Goal: Transaction & Acquisition: Purchase product/service

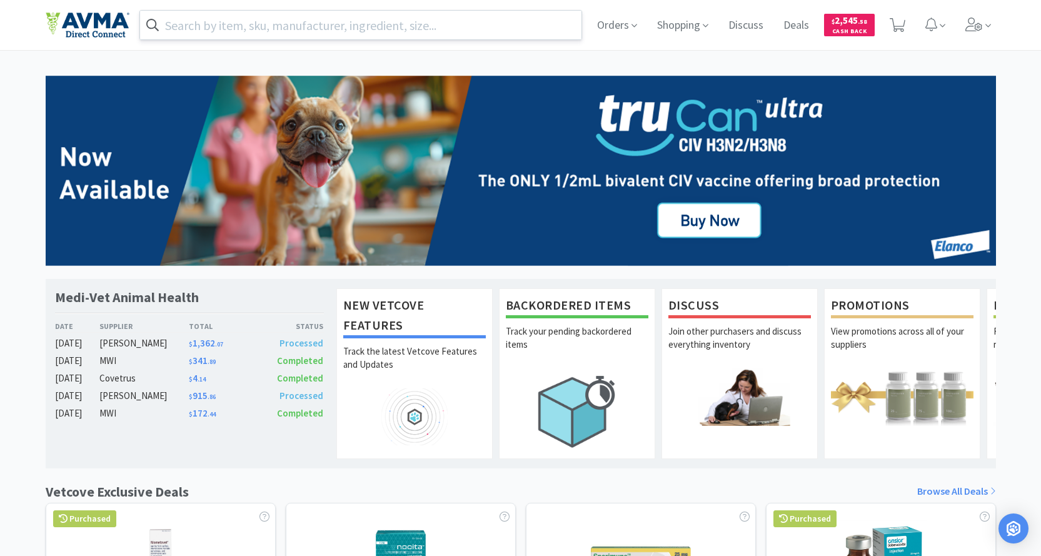
click at [267, 29] on input "text" at bounding box center [361, 25] width 442 height 29
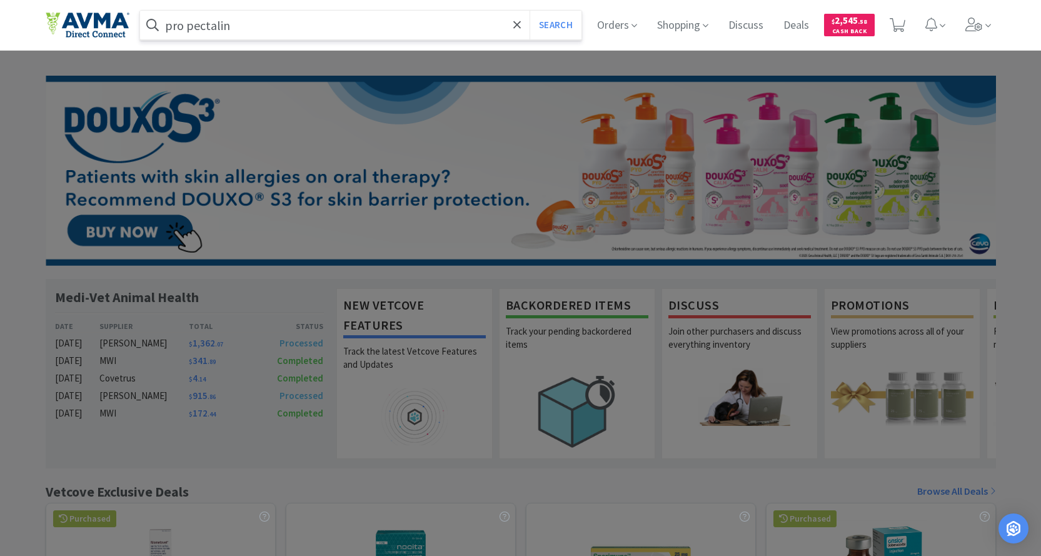
type input "pro pectalin"
click at [529, 11] on button "Search" at bounding box center [555, 25] width 52 height 29
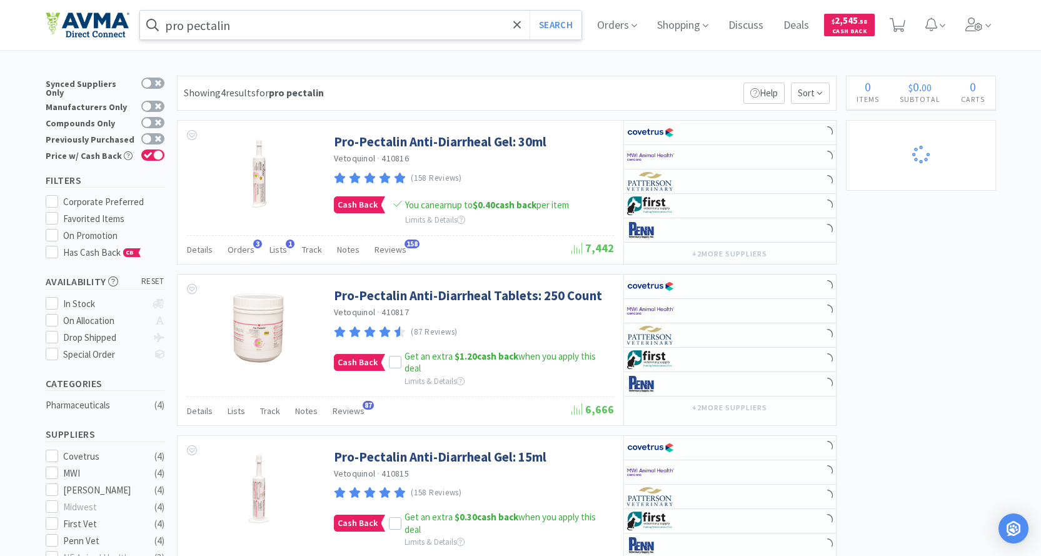
select select "1"
select select "2"
select select "1"
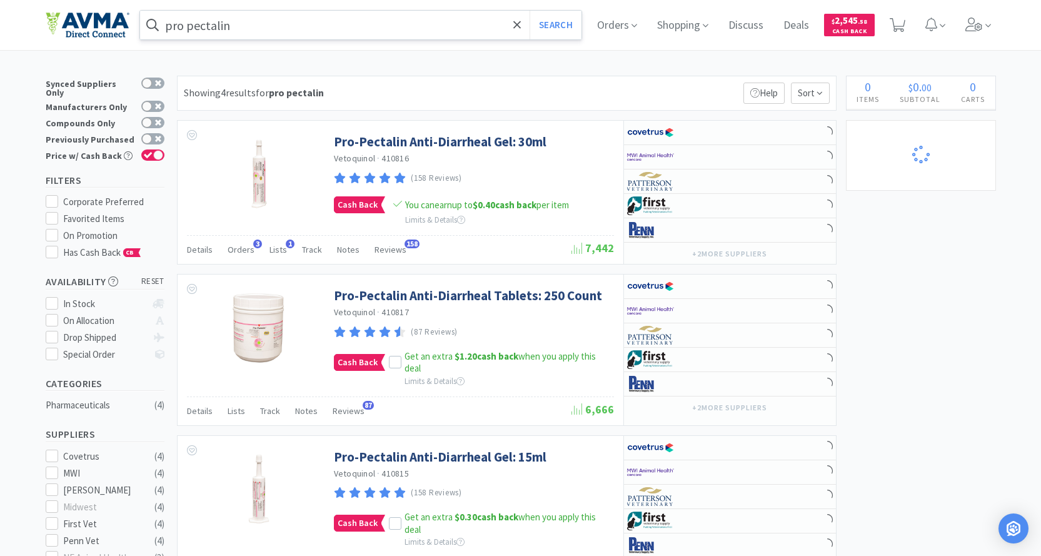
select select "2"
select select "1"
select select "2"
select select "1"
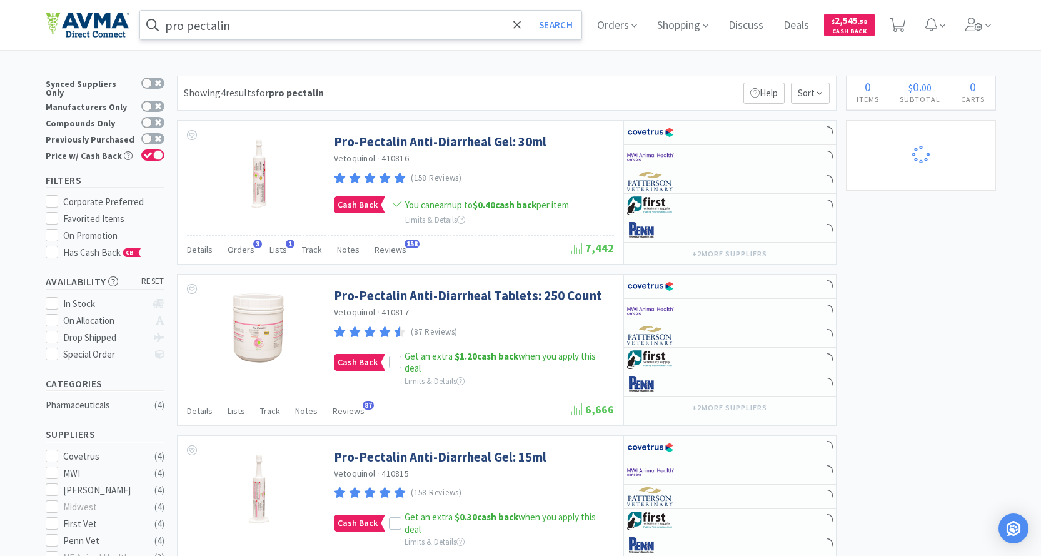
select select "3"
select select "10"
select select "3"
select select "12"
select select "6"
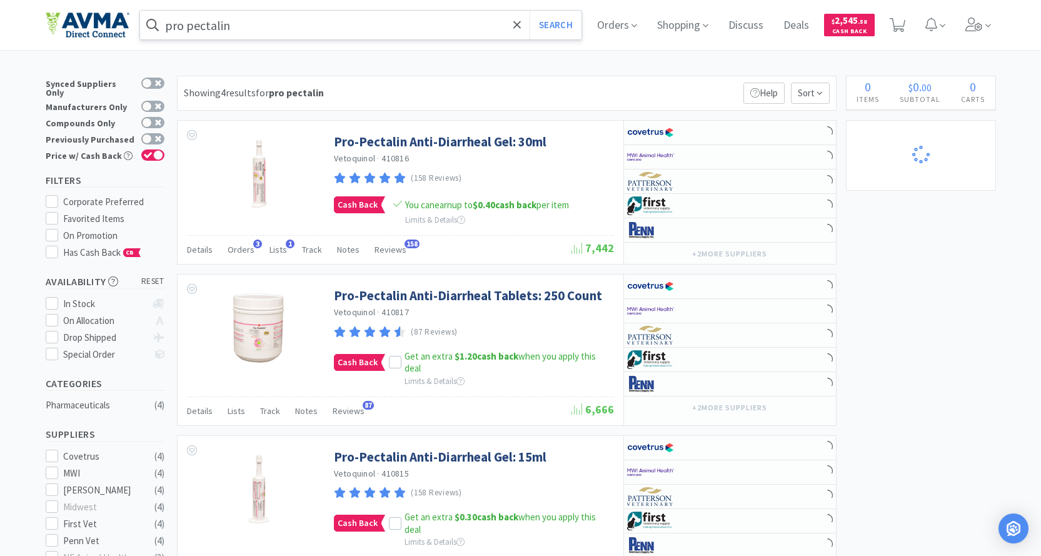
select select "20"
select select "3"
select select "8"
select select "3"
select select "1"
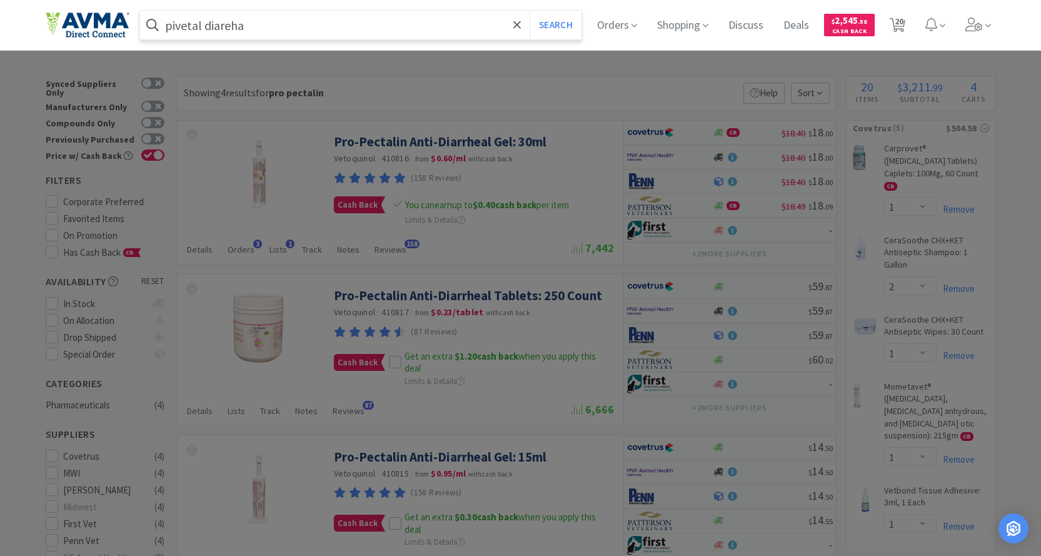
type input "pivetal diareha"
click at [529, 11] on button "Search" at bounding box center [555, 25] width 52 height 29
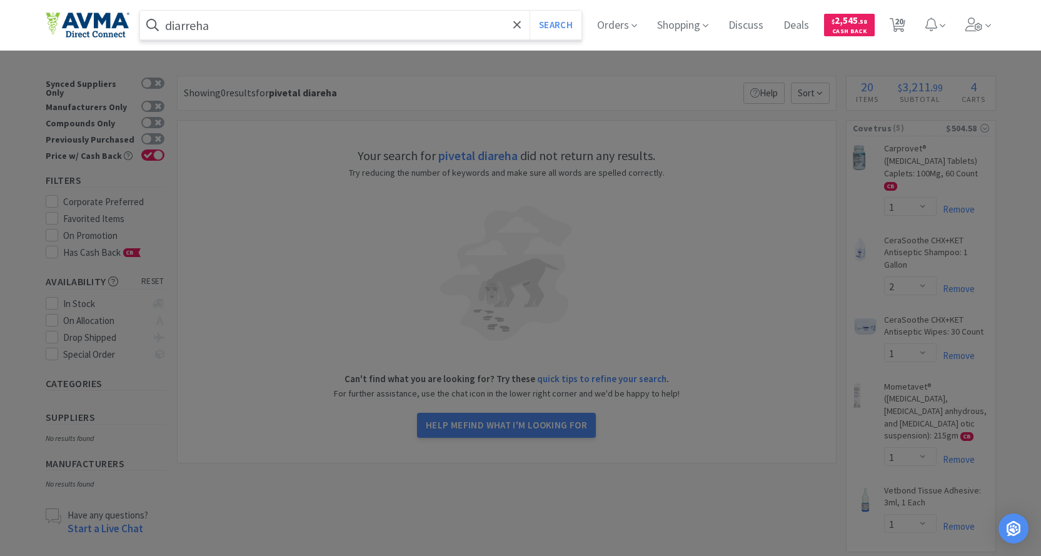
click at [529, 11] on button "Search" at bounding box center [555, 25] width 52 height 29
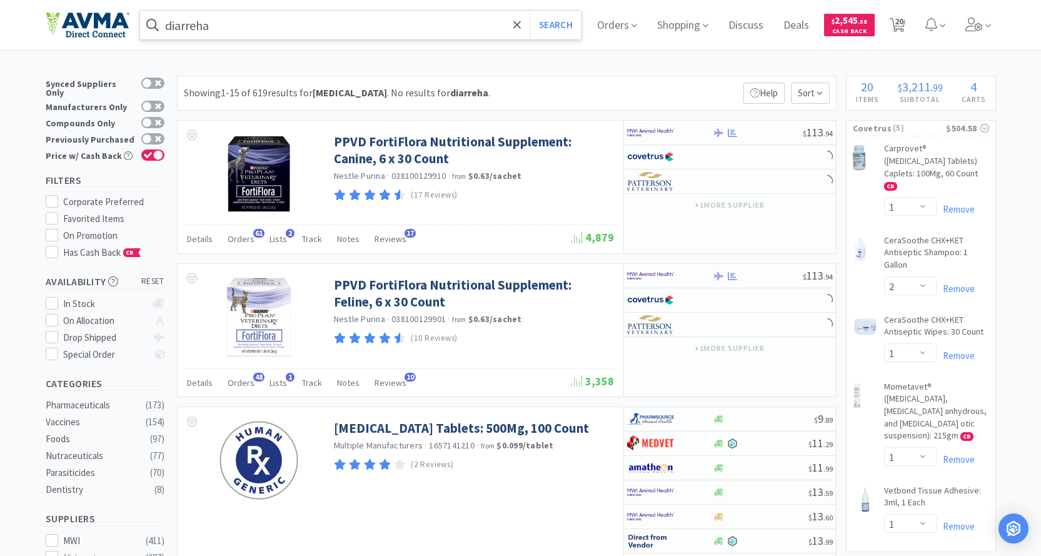
click at [236, 24] on input "diarreha" at bounding box center [361, 25] width 442 height 29
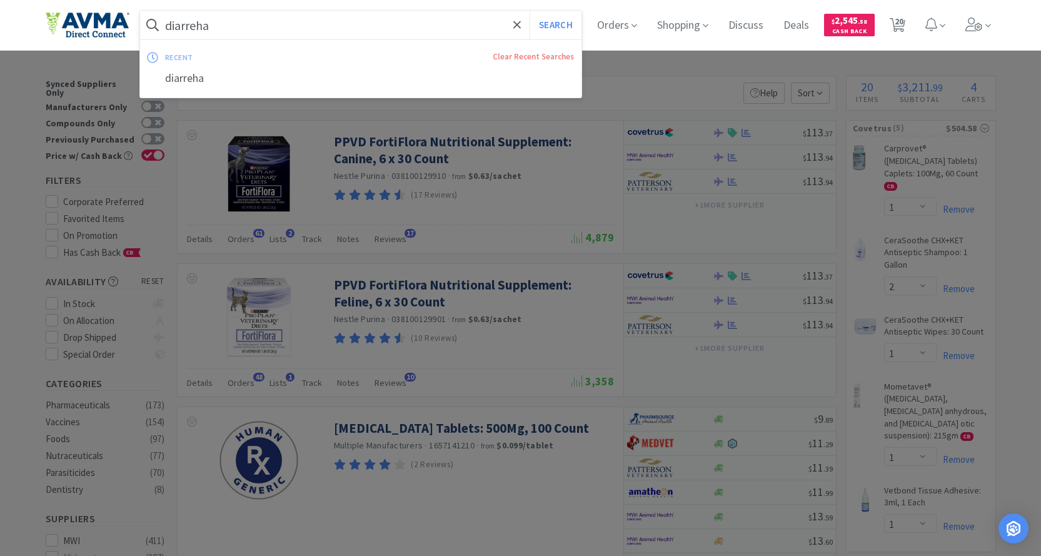
click at [236, 24] on input "diarreha" at bounding box center [361, 25] width 442 height 29
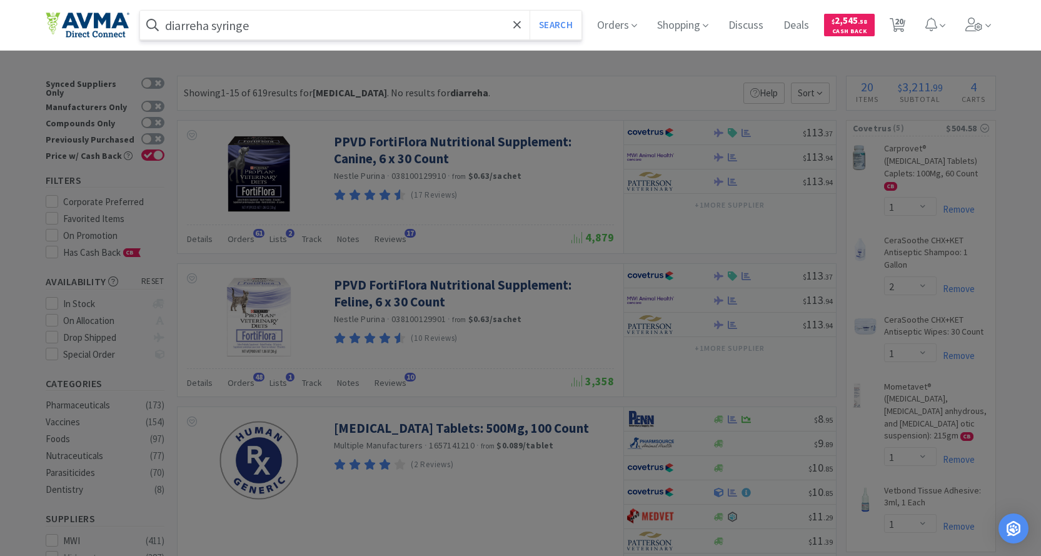
type input "diarreha syringe"
click at [529, 11] on button "Search" at bounding box center [555, 25] width 52 height 29
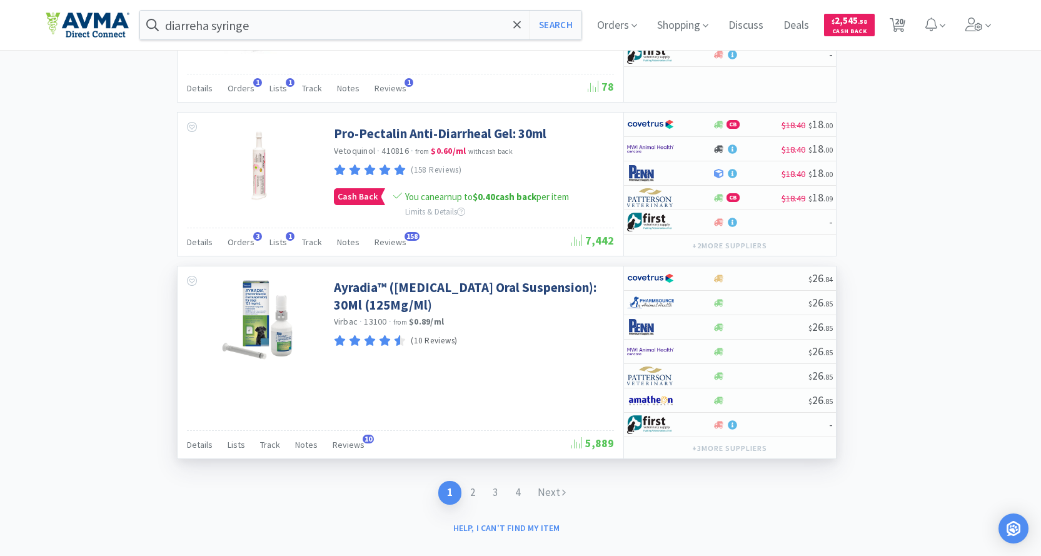
scroll to position [2245, 0]
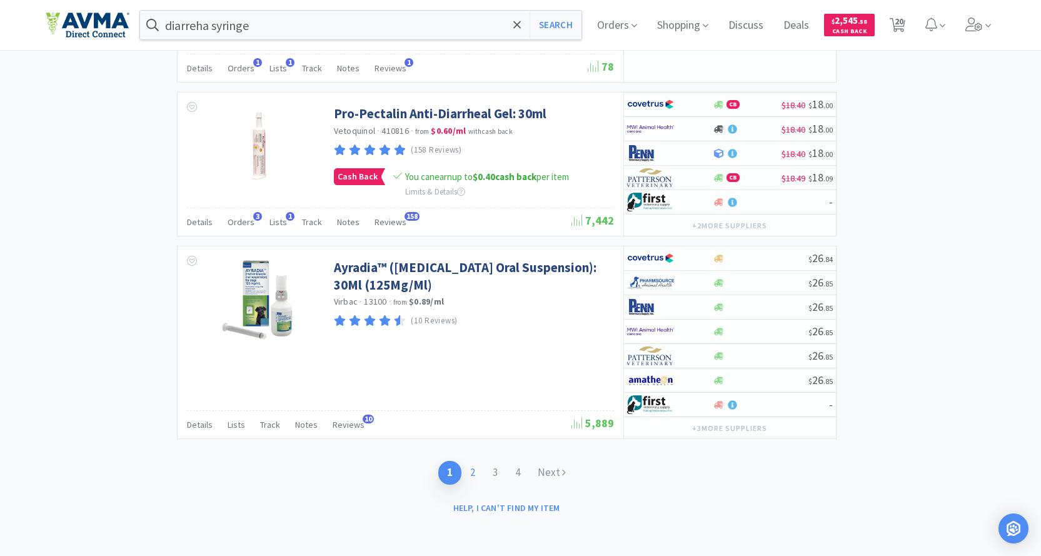
click at [474, 472] on link "2" at bounding box center [472, 472] width 22 height 23
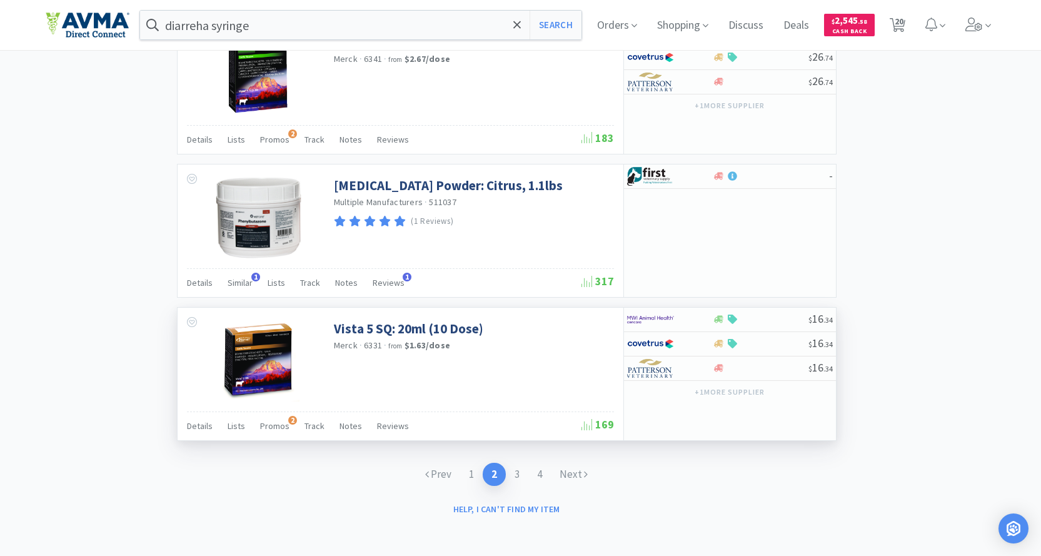
scroll to position [1949, 0]
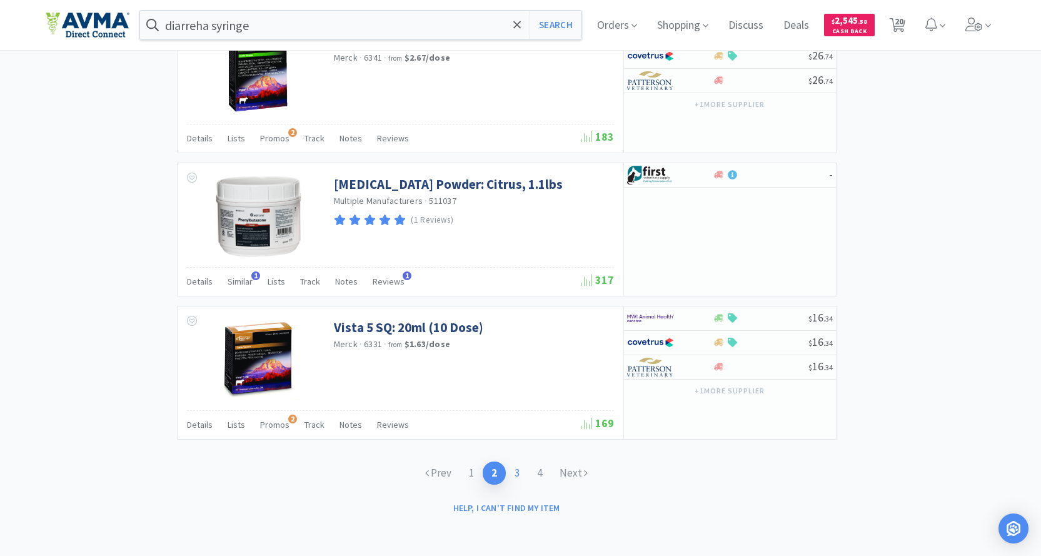
click at [517, 472] on link "3" at bounding box center [517, 472] width 22 height 23
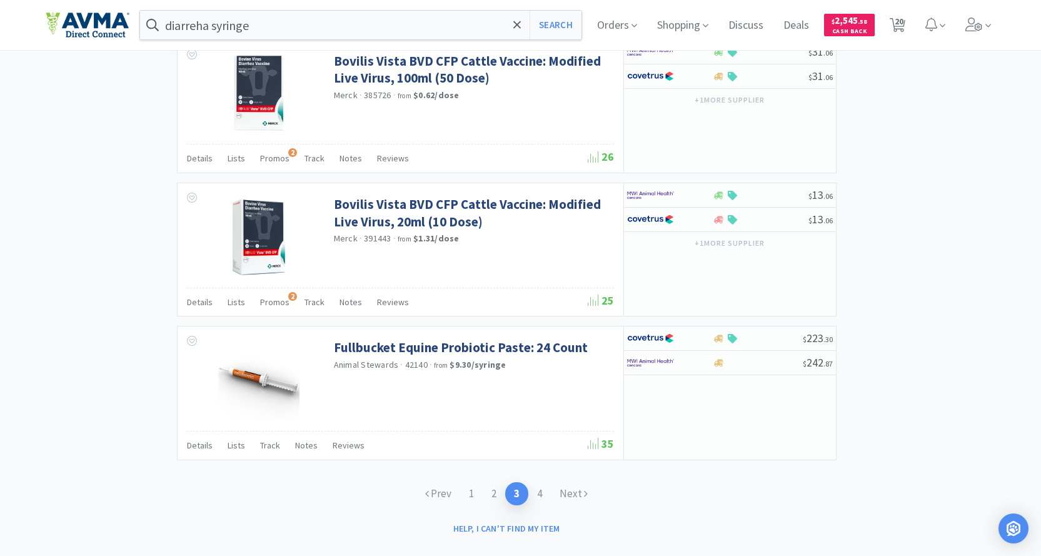
scroll to position [1808, 0]
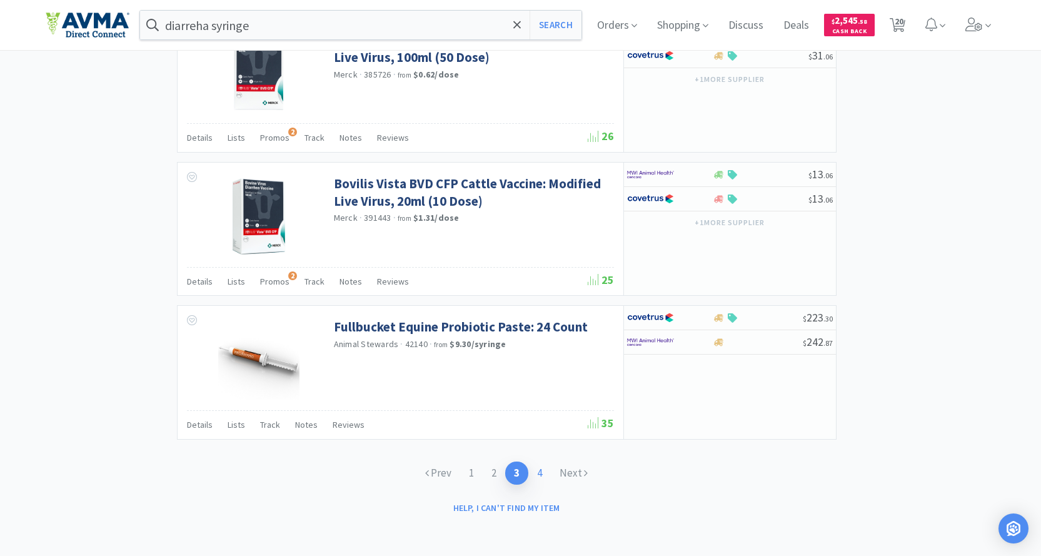
click at [538, 476] on link "4" at bounding box center [539, 472] width 22 height 23
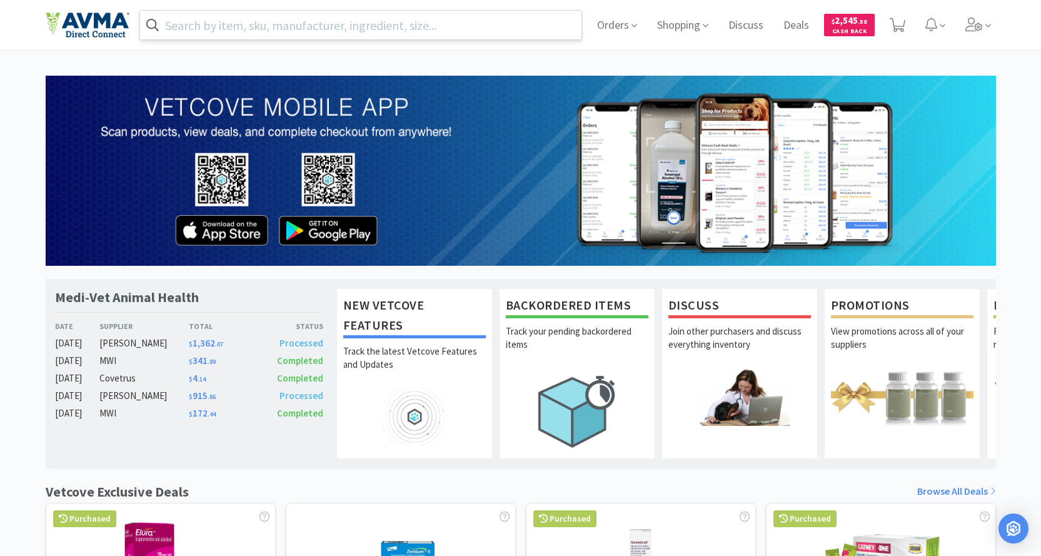
click at [340, 24] on input "text" at bounding box center [361, 25] width 442 height 29
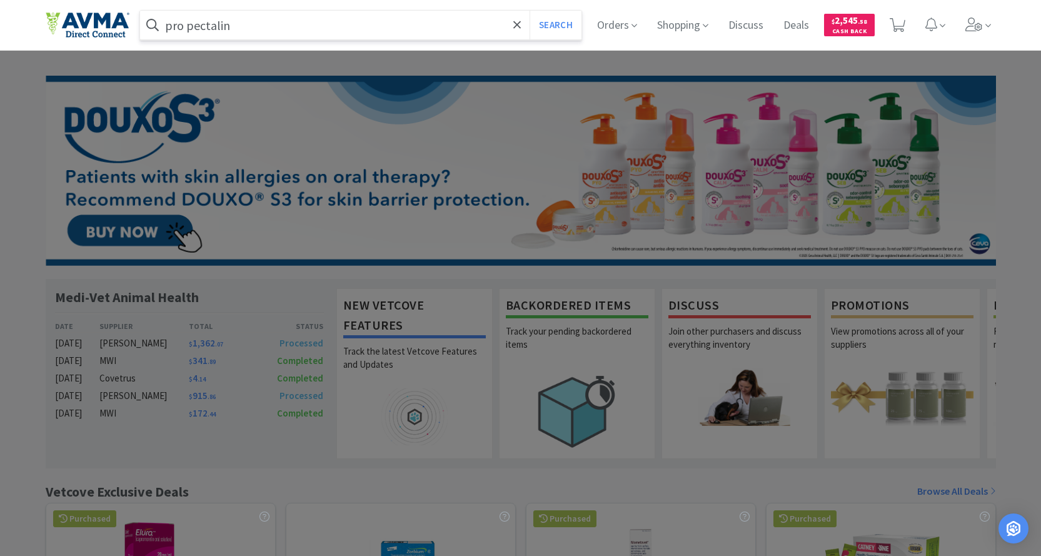
type input "pro pectalin"
click at [529, 11] on button "Search" at bounding box center [555, 25] width 52 height 29
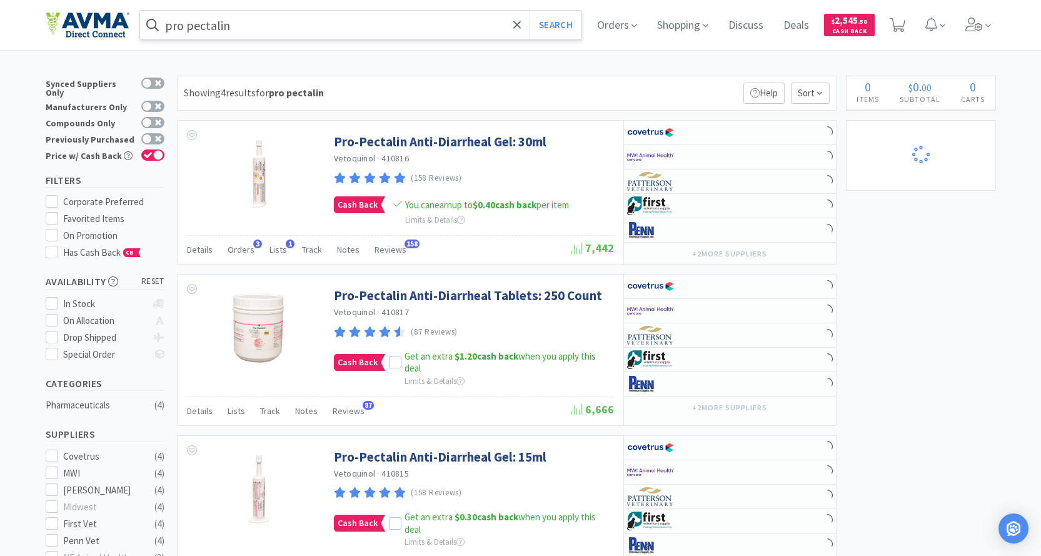
select select "1"
select select "2"
select select "1"
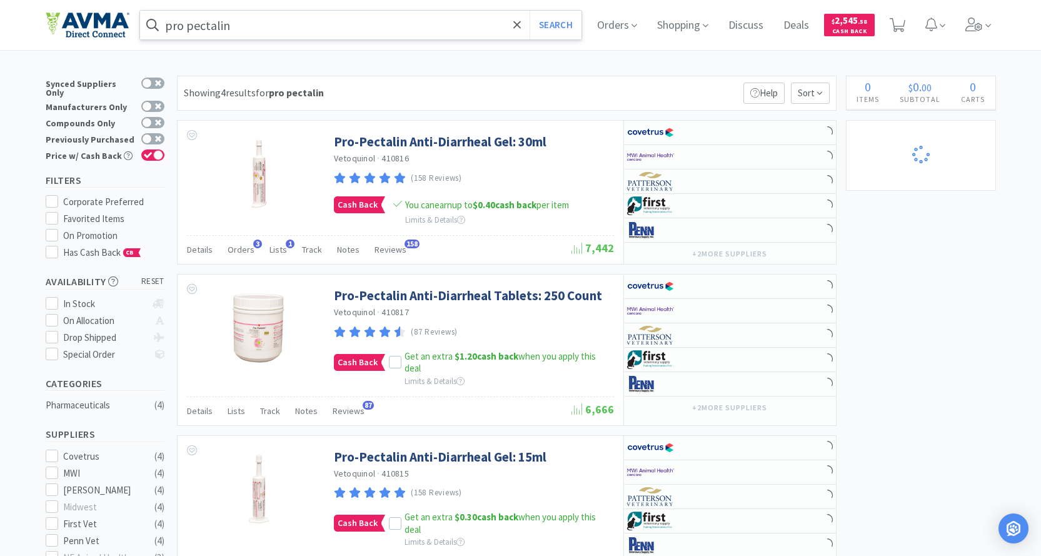
select select "2"
select select "1"
select select "2"
select select "1"
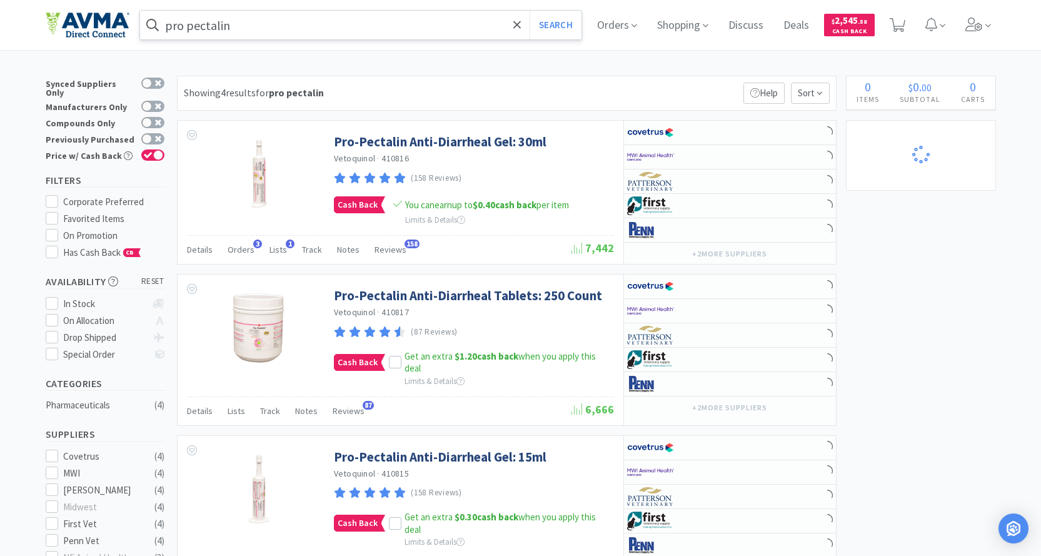
select select "3"
select select "10"
select select "3"
select select "12"
select select "6"
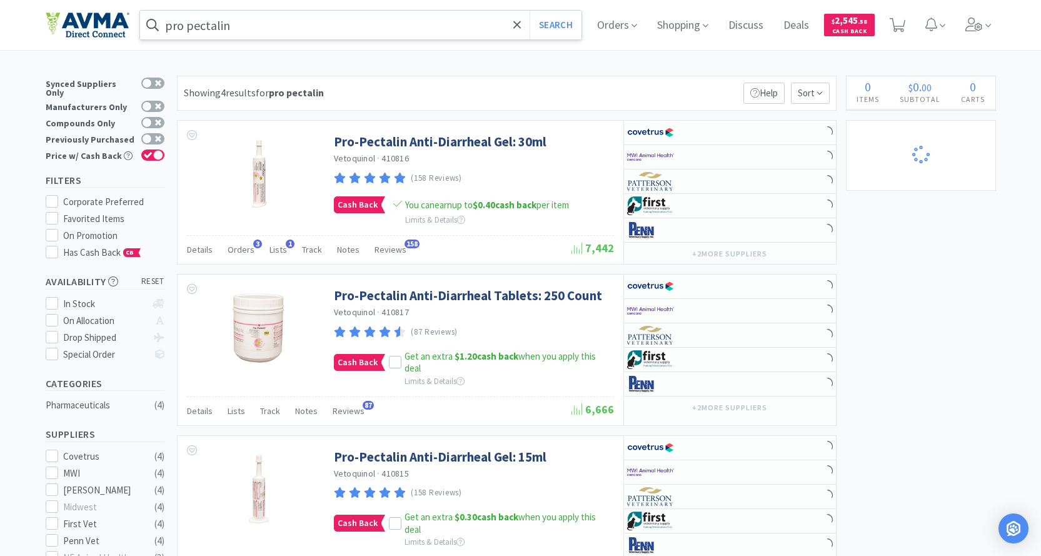
select select "20"
select select "3"
select select "8"
select select "3"
select select "1"
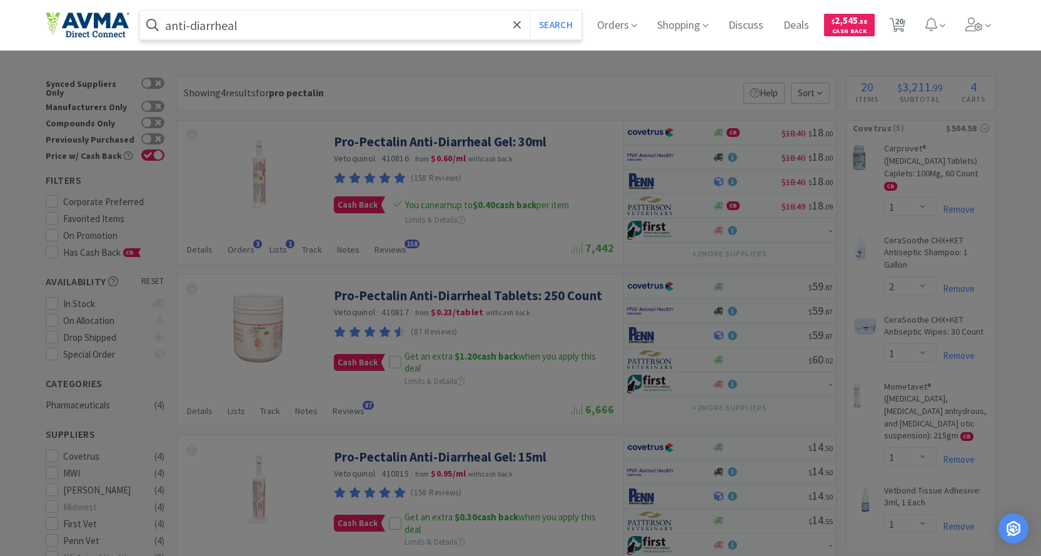
click at [529, 11] on button "Search" at bounding box center [555, 25] width 52 height 29
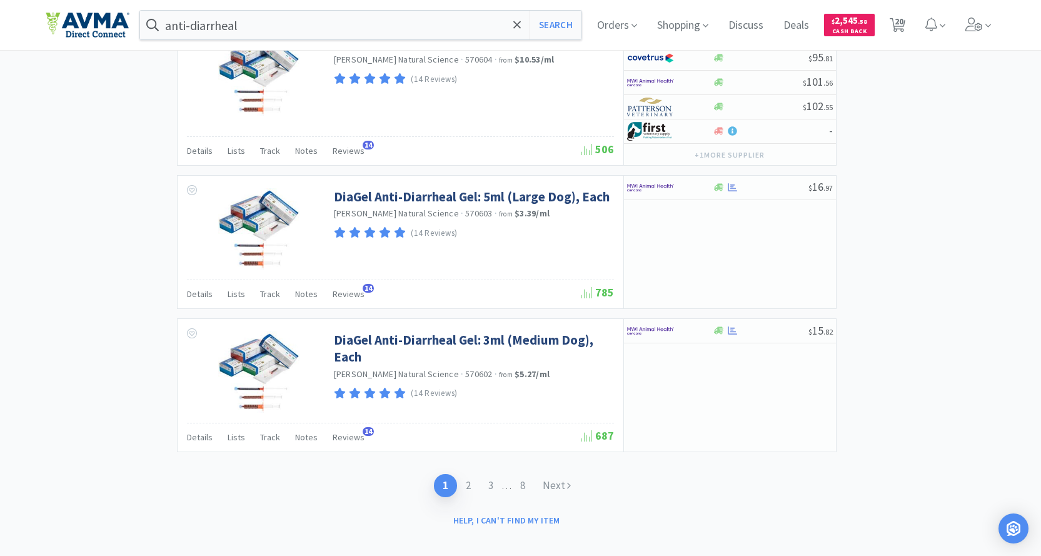
scroll to position [1950, 0]
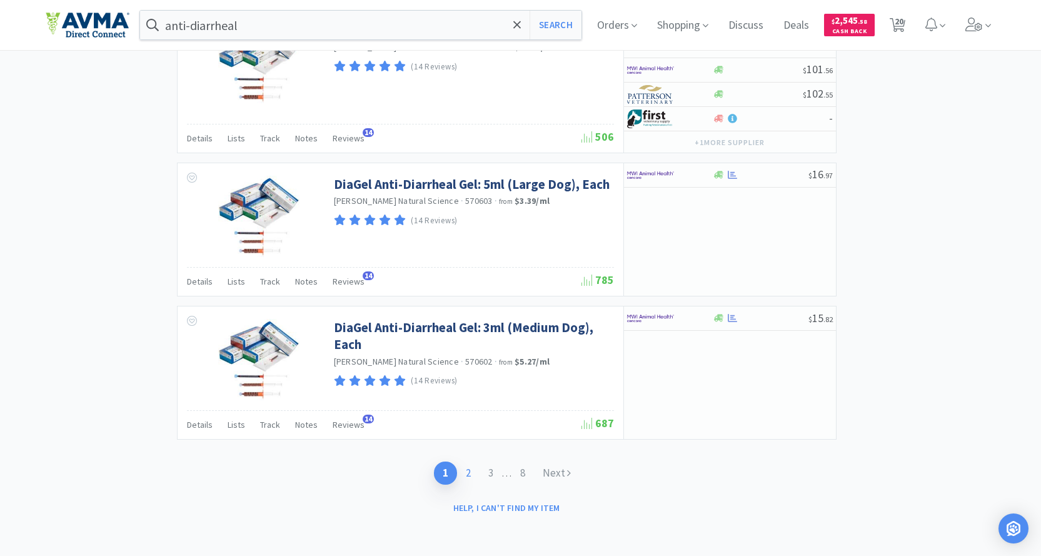
click at [467, 444] on link "2" at bounding box center [468, 472] width 22 height 23
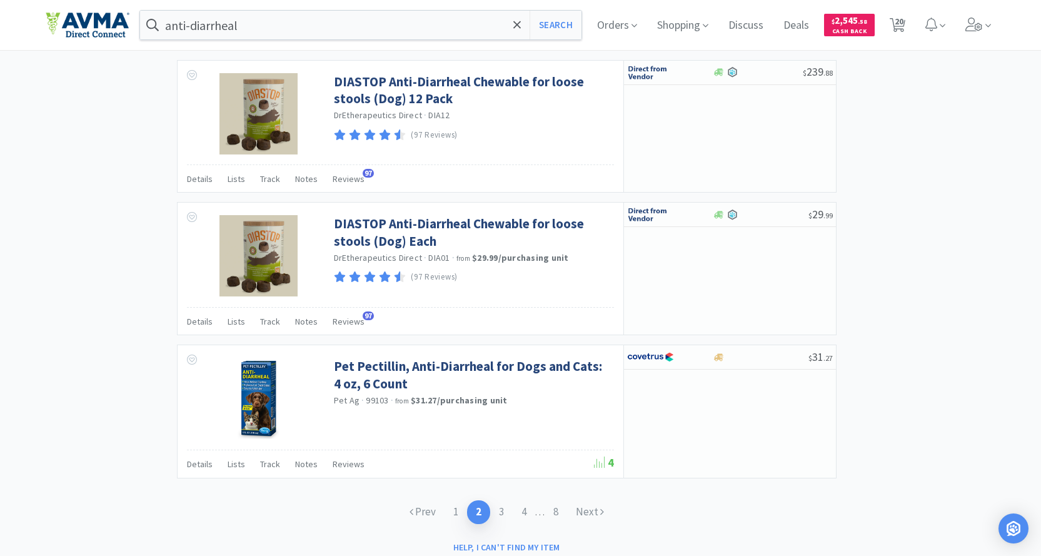
scroll to position [1812, 0]
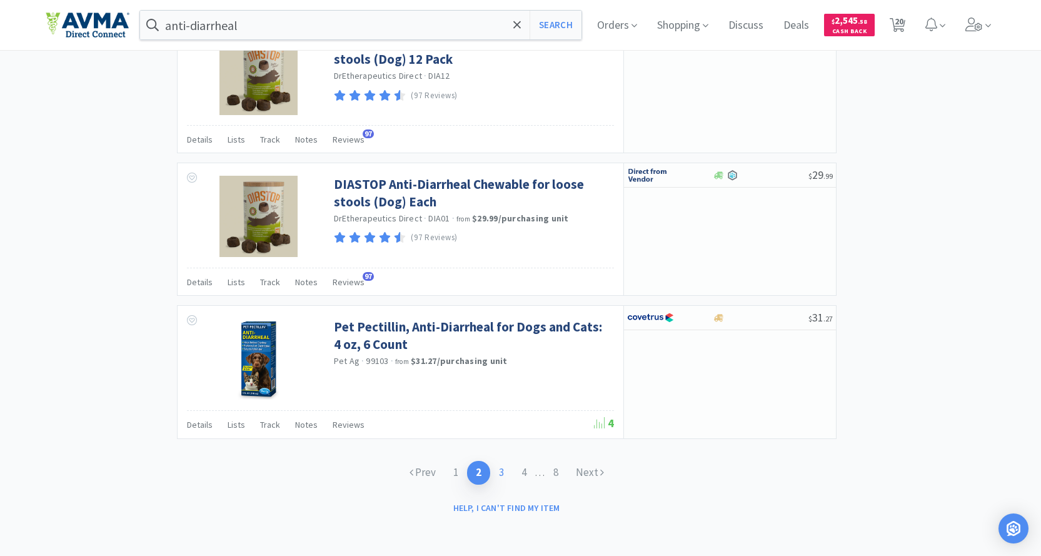
click at [499, 444] on link "3" at bounding box center [501, 472] width 22 height 23
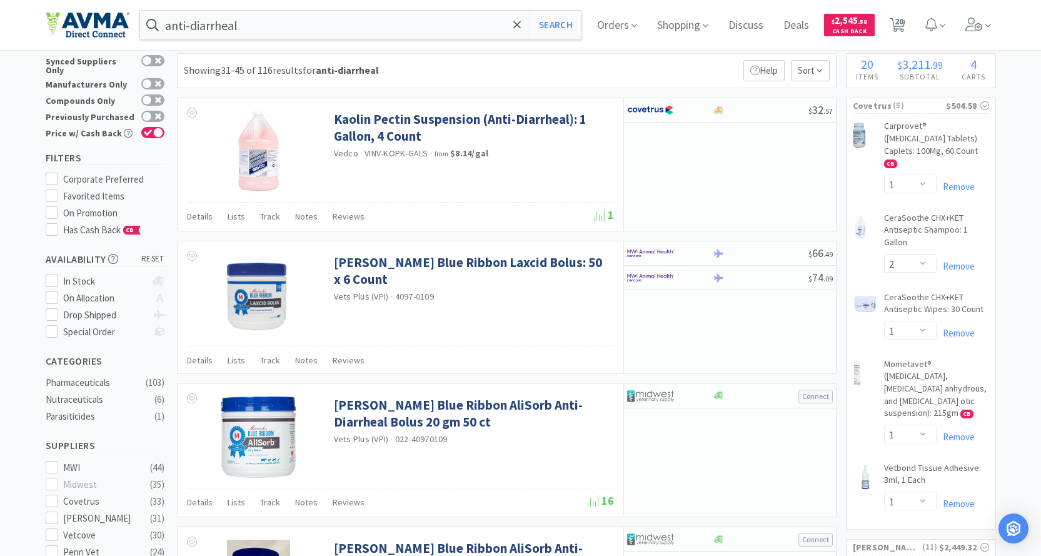
scroll to position [62, 0]
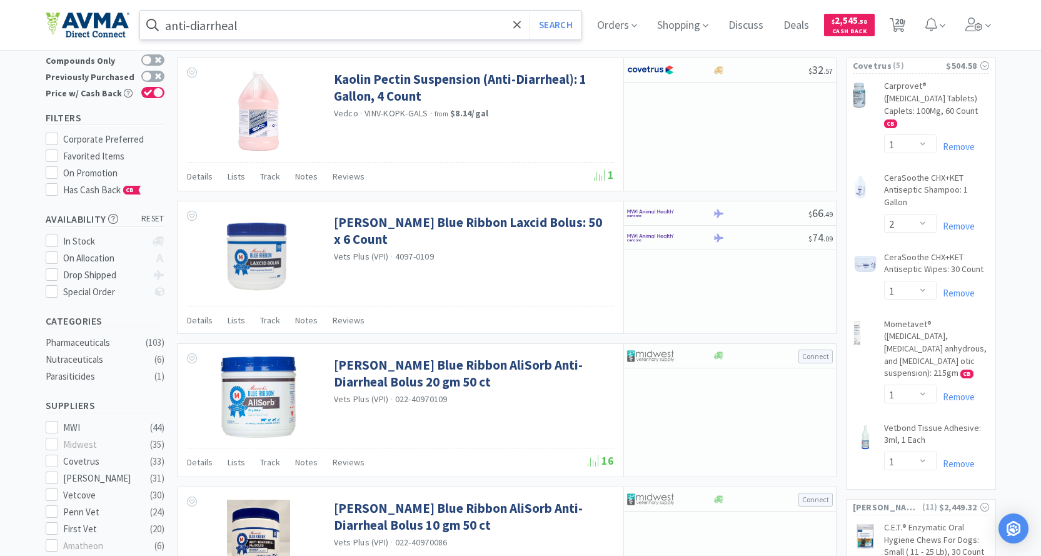
click at [251, 29] on input "anti-diarrheal" at bounding box center [361, 25] width 442 height 29
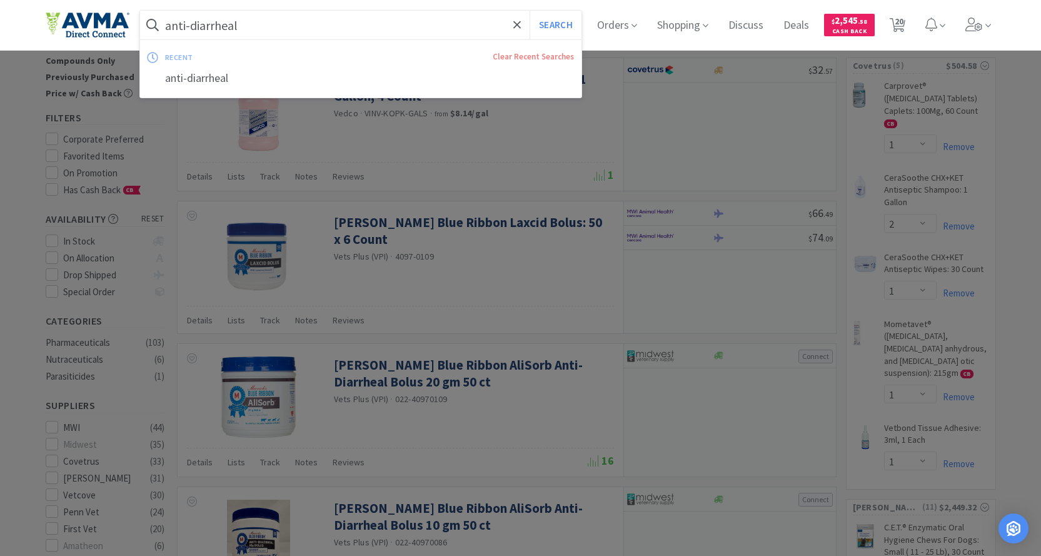
paste input "78952442"
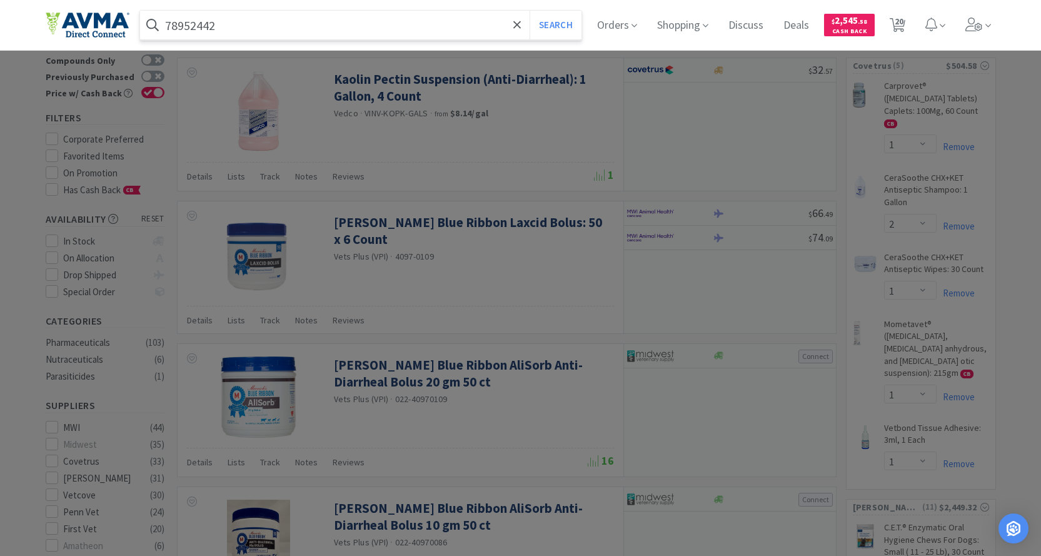
type input "78952442"
click at [529, 11] on button "Search" at bounding box center [555, 25] width 52 height 29
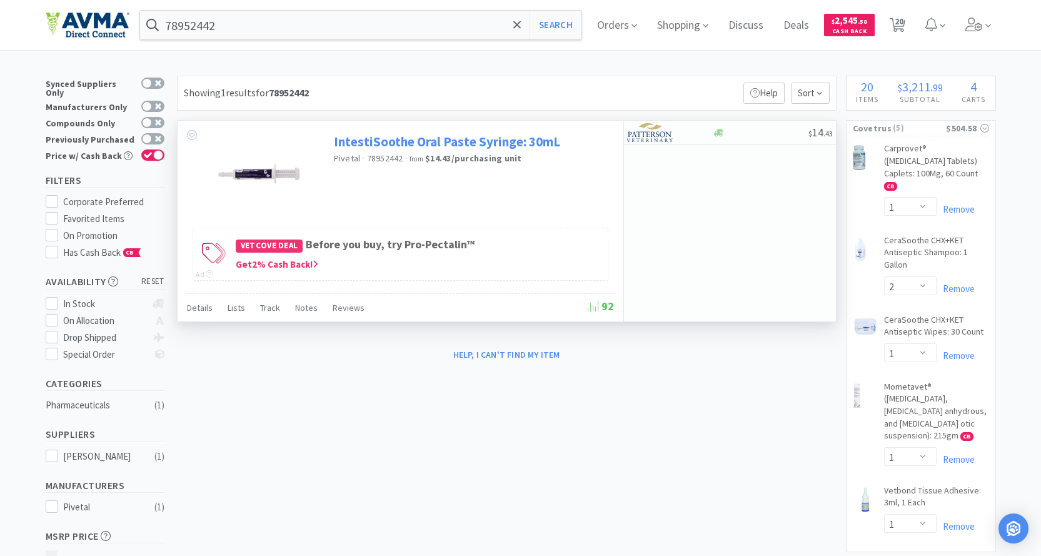
click at [382, 136] on link "IntestiSoothe Oral Paste Syringe: 30mL" at bounding box center [447, 141] width 226 height 17
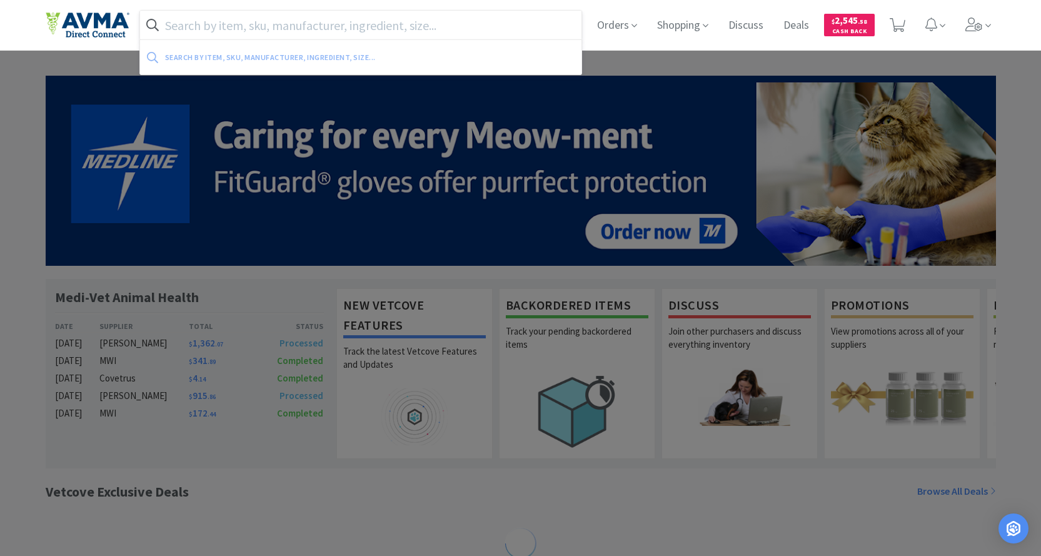
click at [279, 19] on input "text" at bounding box center [361, 25] width 442 height 29
paste input "78952442"
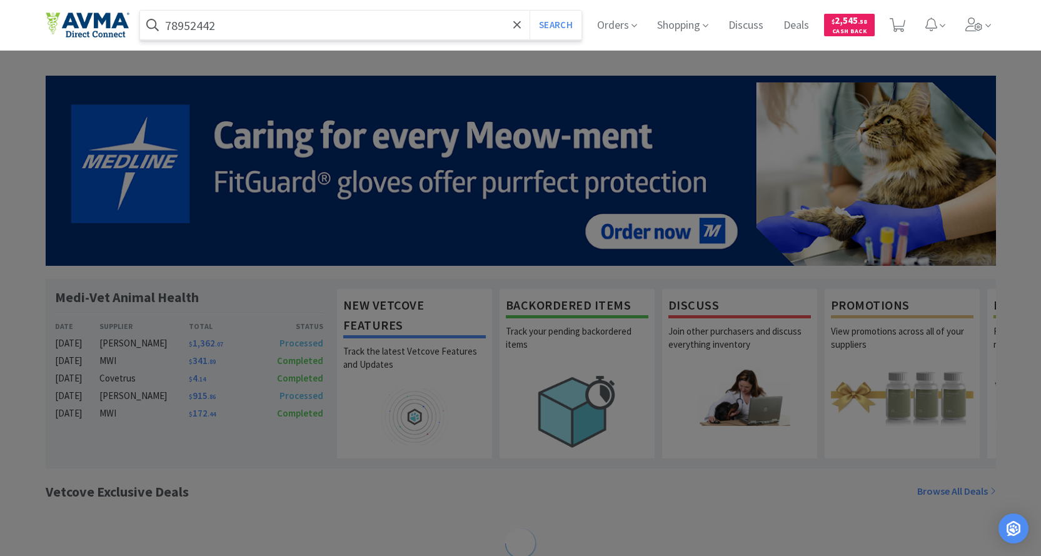
type input "78952442"
click at [529, 11] on button "Search" at bounding box center [555, 25] width 52 height 29
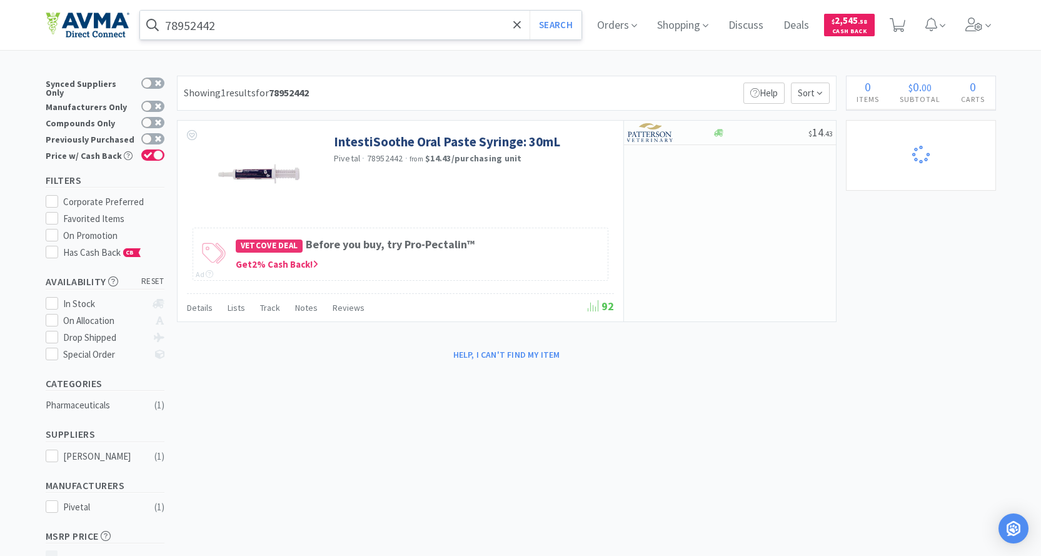
select select "3"
select select "8"
select select "3"
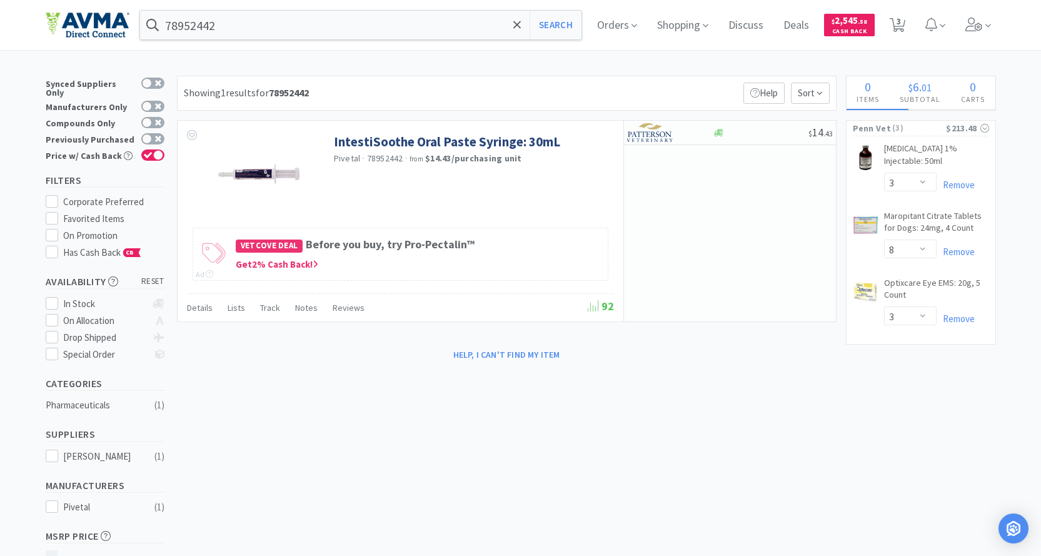
select select "2"
select select "1"
select select "2"
select select "1"
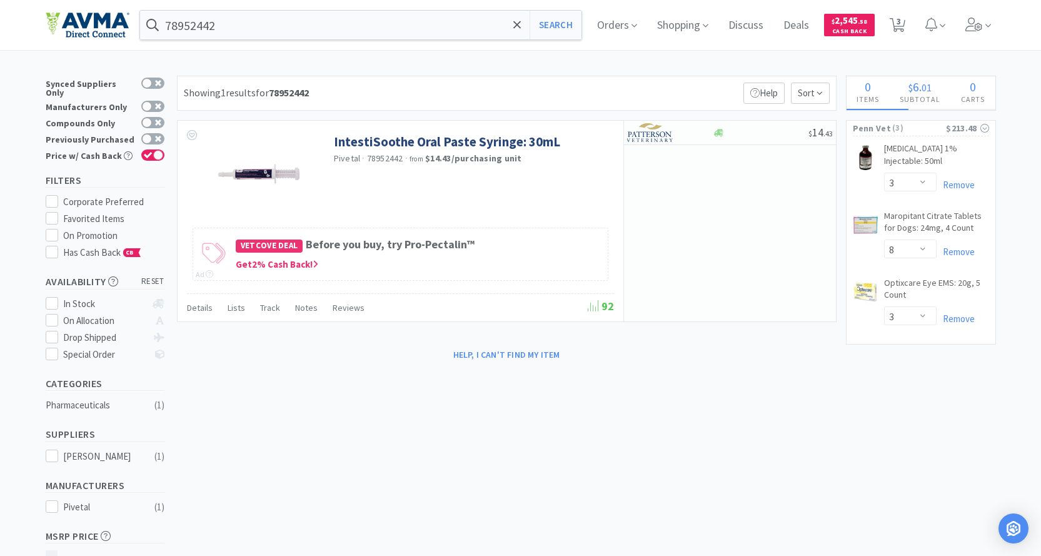
select select "3"
select select "10"
select select "3"
select select "12"
select select "6"
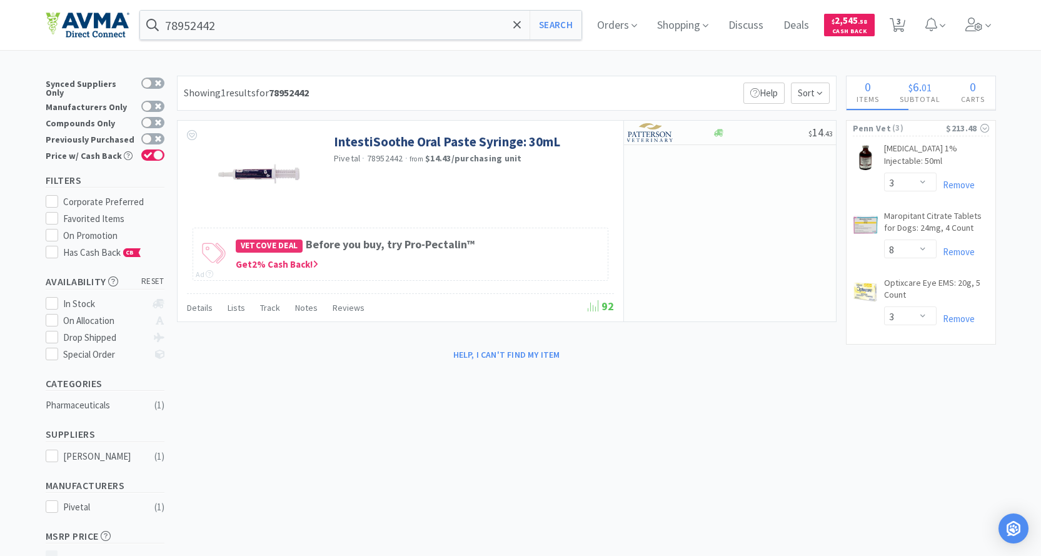
select select "20"
select select "1"
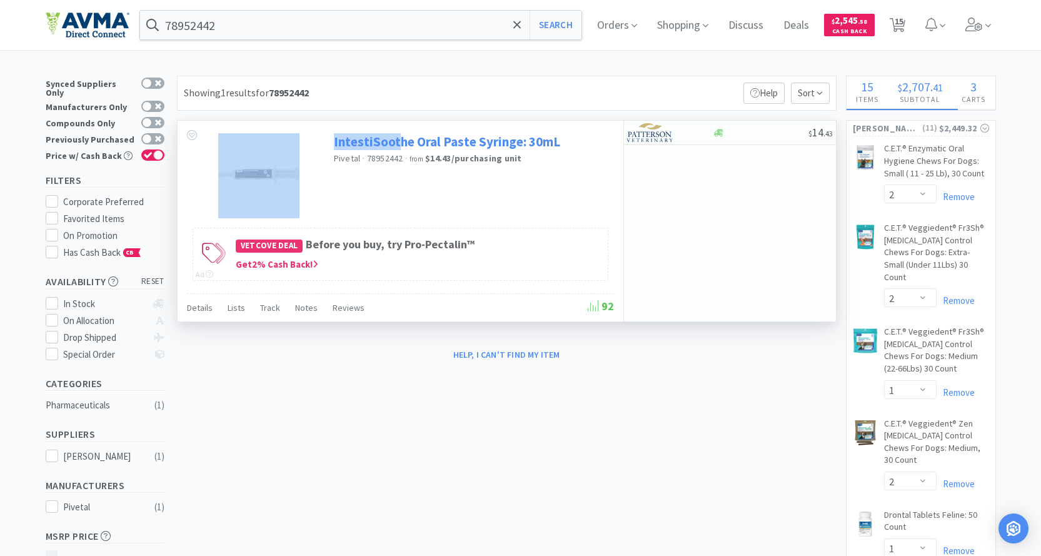
select select "1"
select select "2"
select select "1"
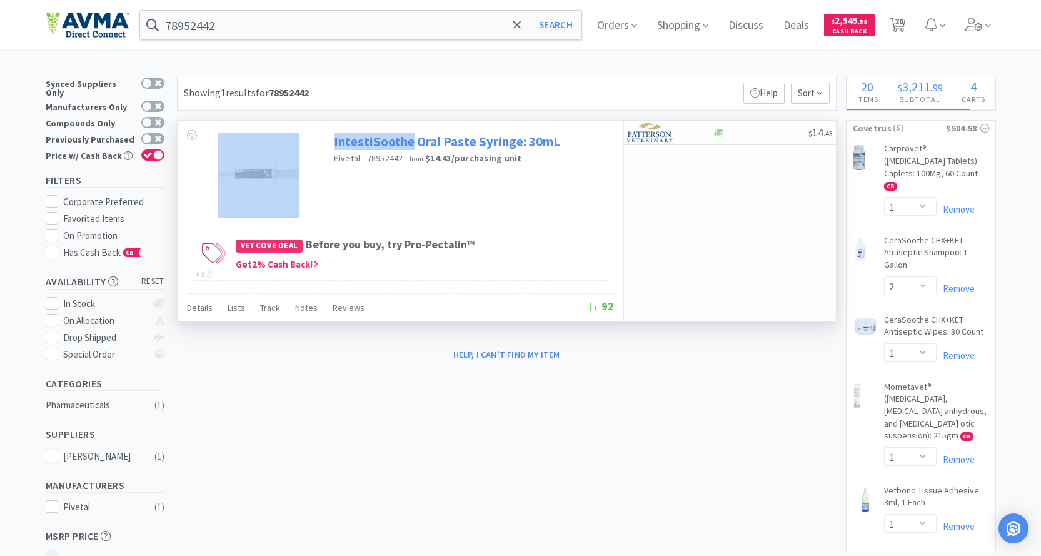
drag, startPoint x: 314, startPoint y: 142, endPoint x: 409, endPoint y: 140, distance: 95.6
click at [410, 143] on div "IntestiSoothe Oral Paste Syringe: 30mL Pivetal · 78952442 · from $14.43 / purch…" at bounding box center [400, 173] width 446 height 104
copy div "IntestiSoothe"
